Goal: Obtain resource: Obtain resource

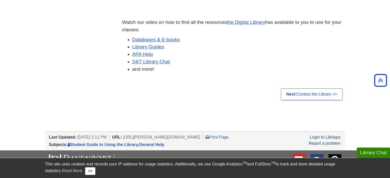
scroll to position [155, 0]
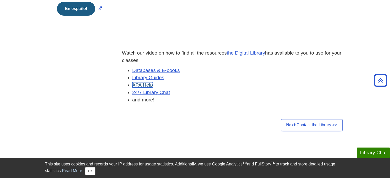
click at [138, 83] on link "APA Help" at bounding box center [142, 84] width 21 height 5
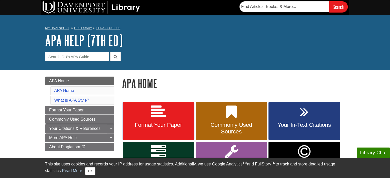
click at [166, 131] on link "Format Your Paper" at bounding box center [158, 121] width 71 height 38
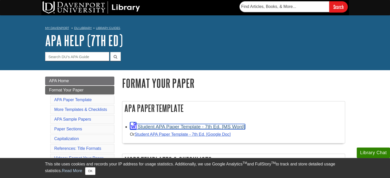
click at [193, 125] on link "Student APA Paper Template - 7th Ed. [MS Word]" at bounding box center [187, 126] width 115 height 5
